Goal: Transaction & Acquisition: Purchase product/service

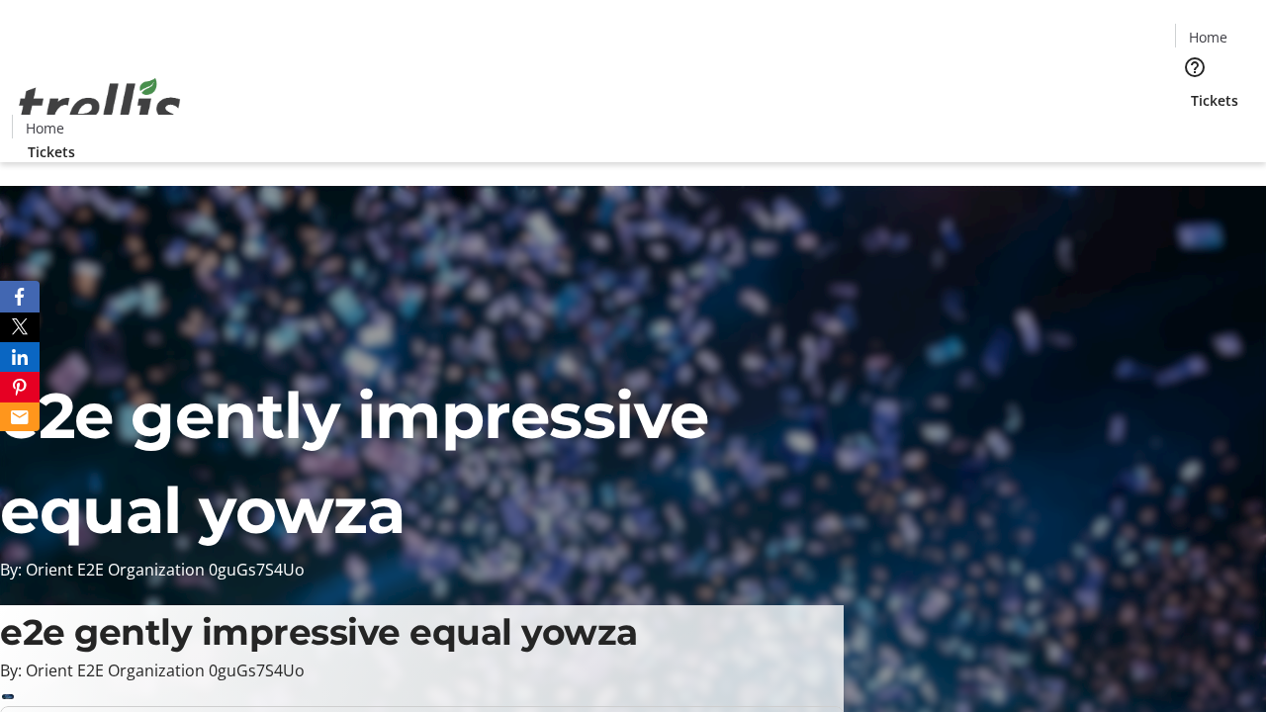
click at [1210, 30] on span "Sign Up" at bounding box center [1217, 28] width 57 height 24
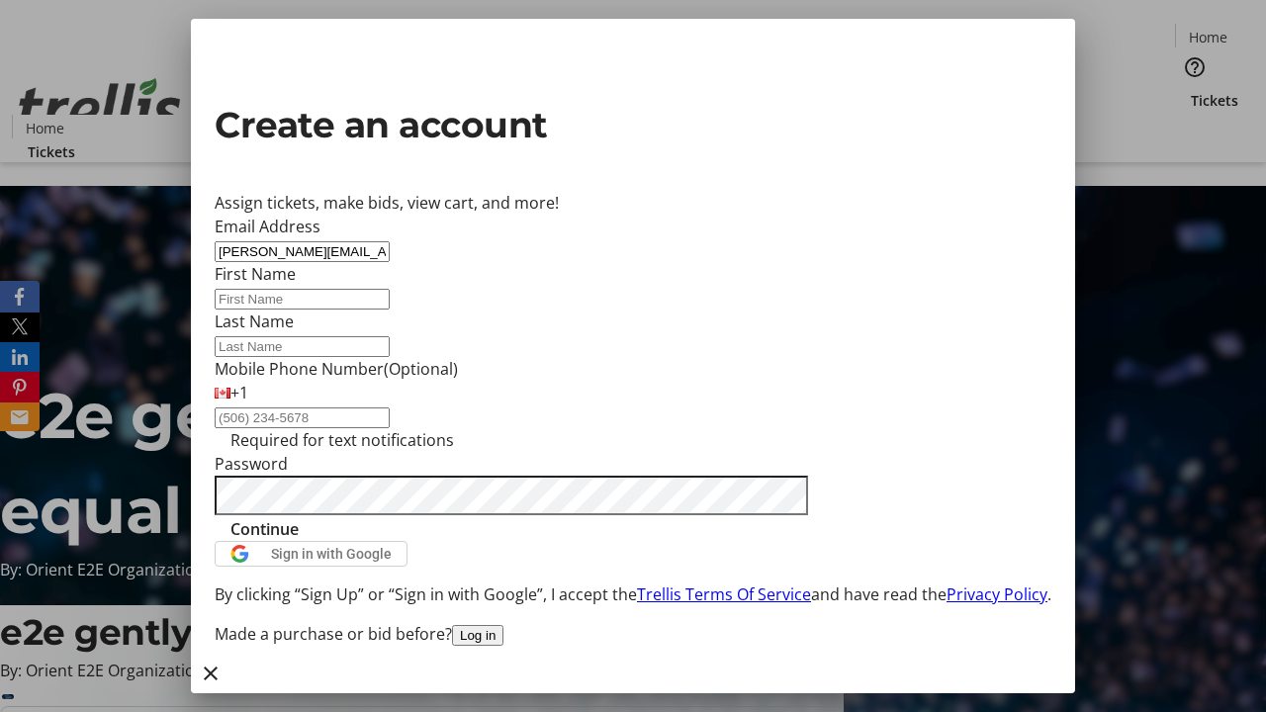
type input "[PERSON_NAME][EMAIL_ADDRESS][DOMAIN_NAME]"
type input "[PERSON_NAME]"
click at [299, 541] on span "Continue" at bounding box center [265, 529] width 68 height 24
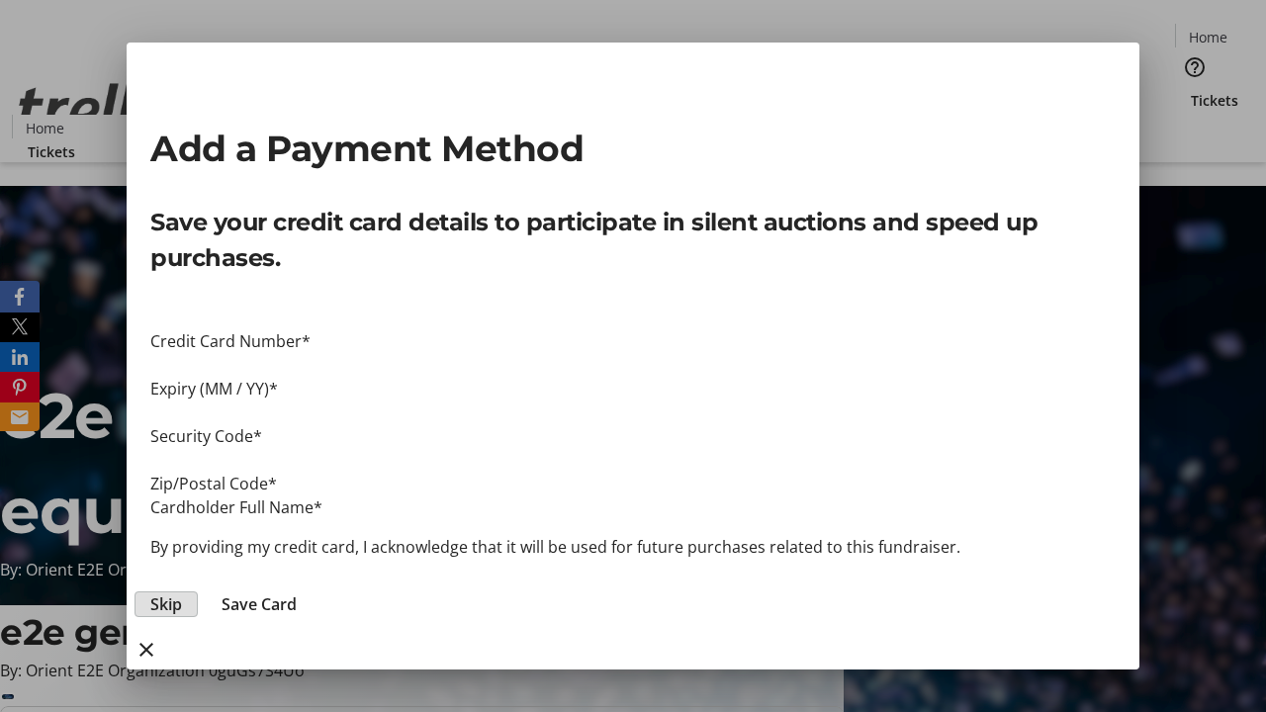
click at [182, 593] on span "Skip" at bounding box center [166, 605] width 32 height 24
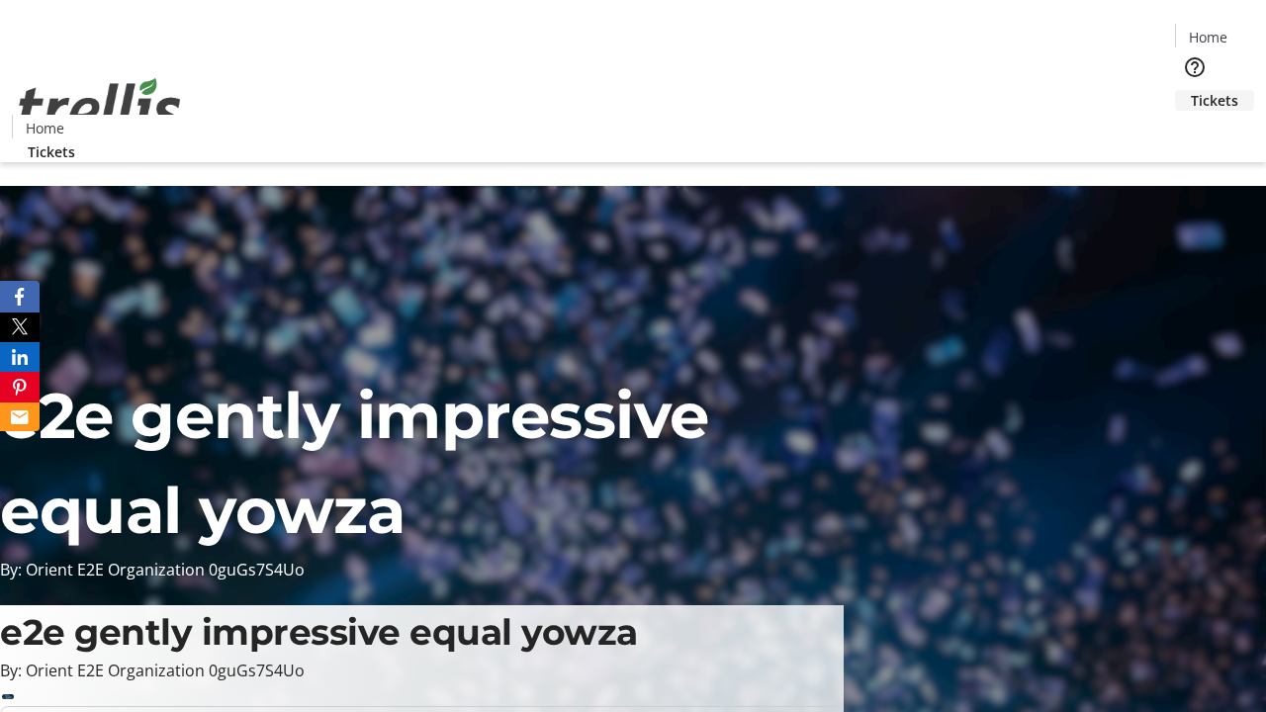
click at [1191, 90] on span "Tickets" at bounding box center [1214, 100] width 47 height 21
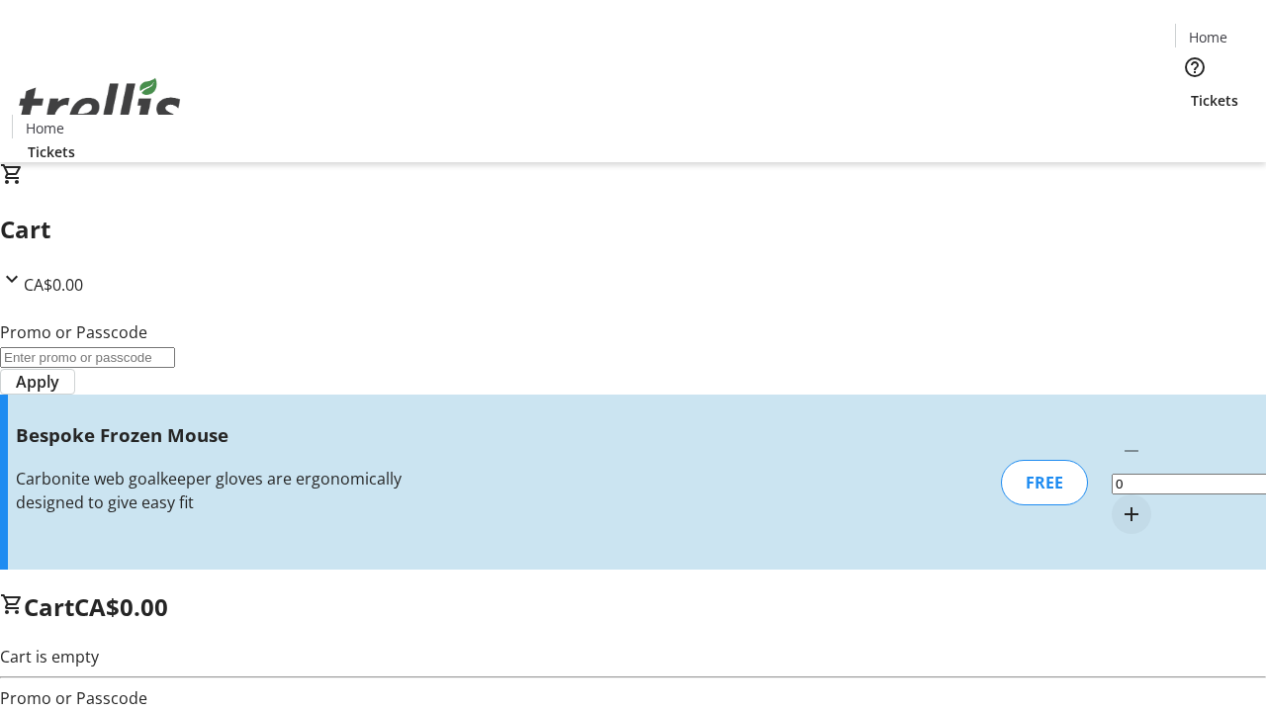
click at [1120, 503] on mat-icon "Increment by one" at bounding box center [1132, 515] width 24 height 24
type input "1"
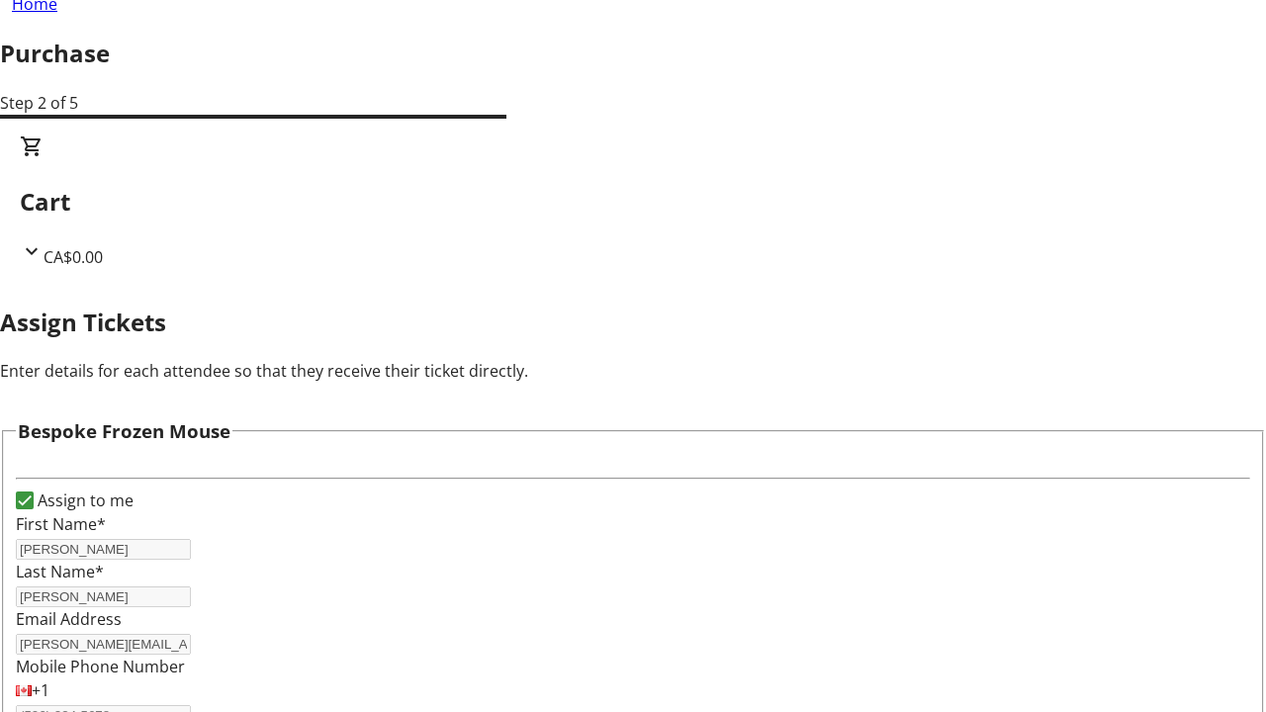
scroll to position [120, 0]
